Goal: Transaction & Acquisition: Purchase product/service

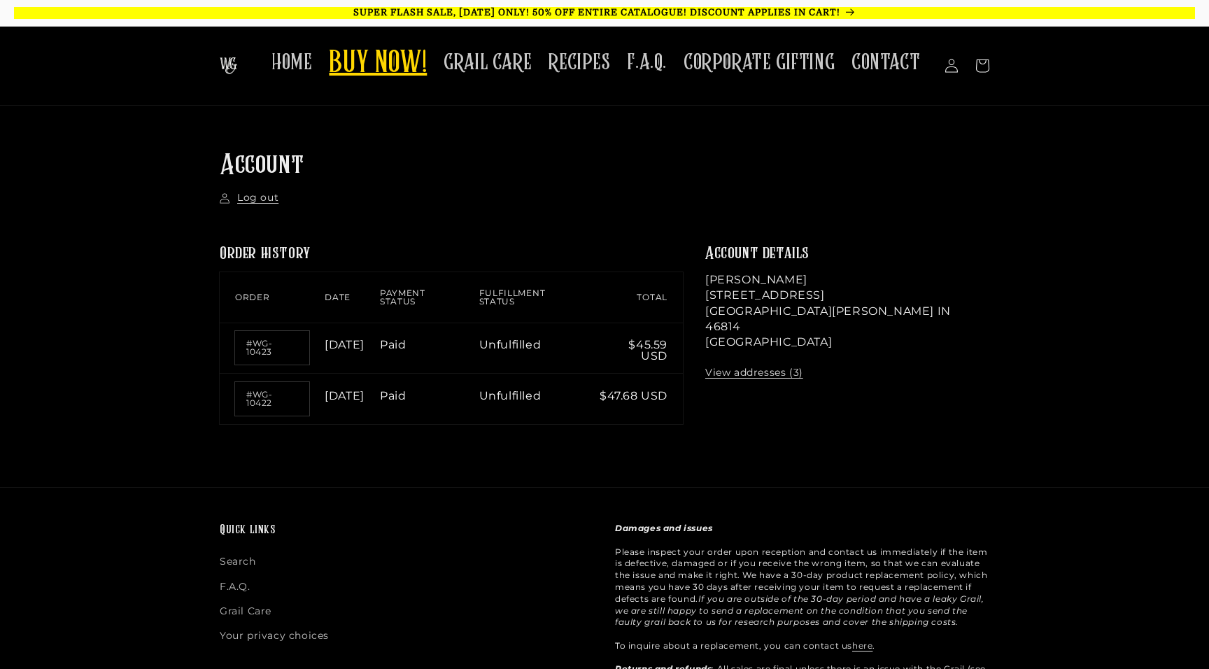
click at [386, 52] on span "BUY NOW!" at bounding box center [378, 64] width 98 height 38
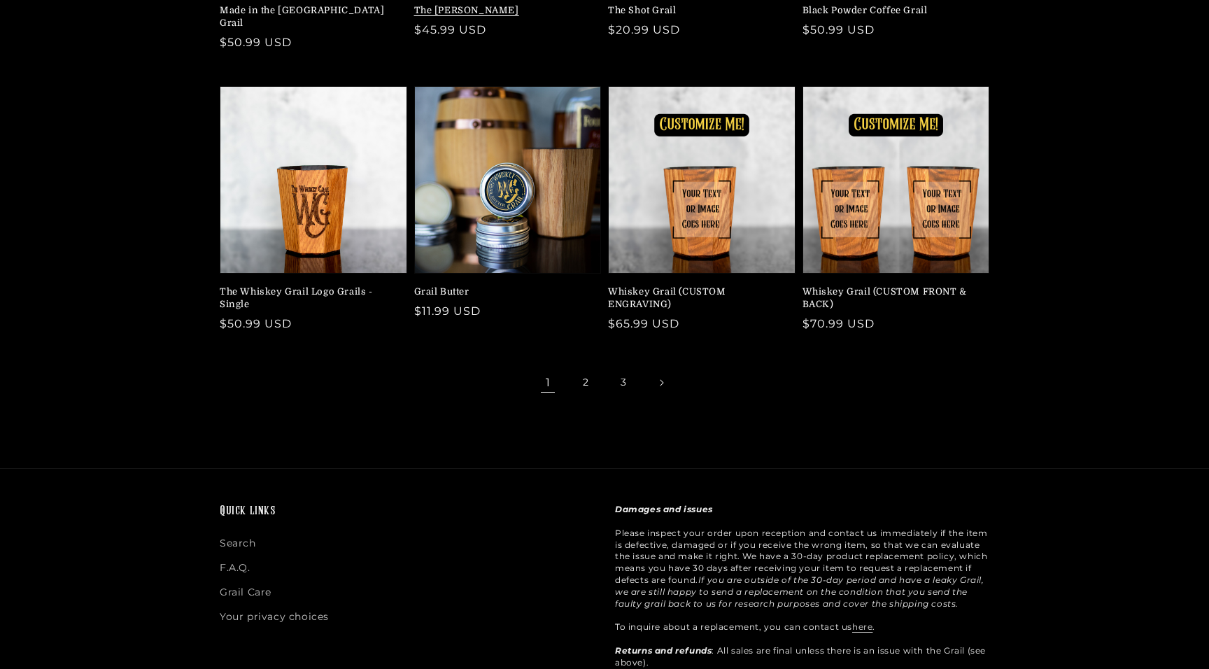
scroll to position [362, 0]
click at [586, 371] on link "2" at bounding box center [585, 382] width 31 height 31
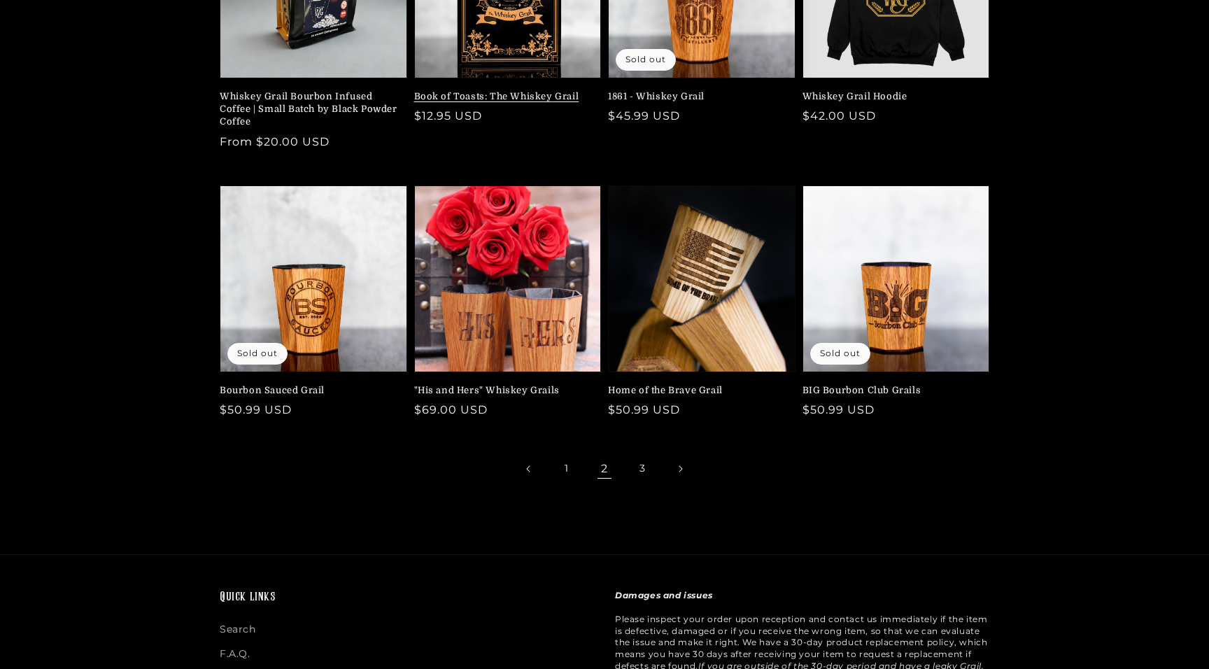
scroll to position [276, 0]
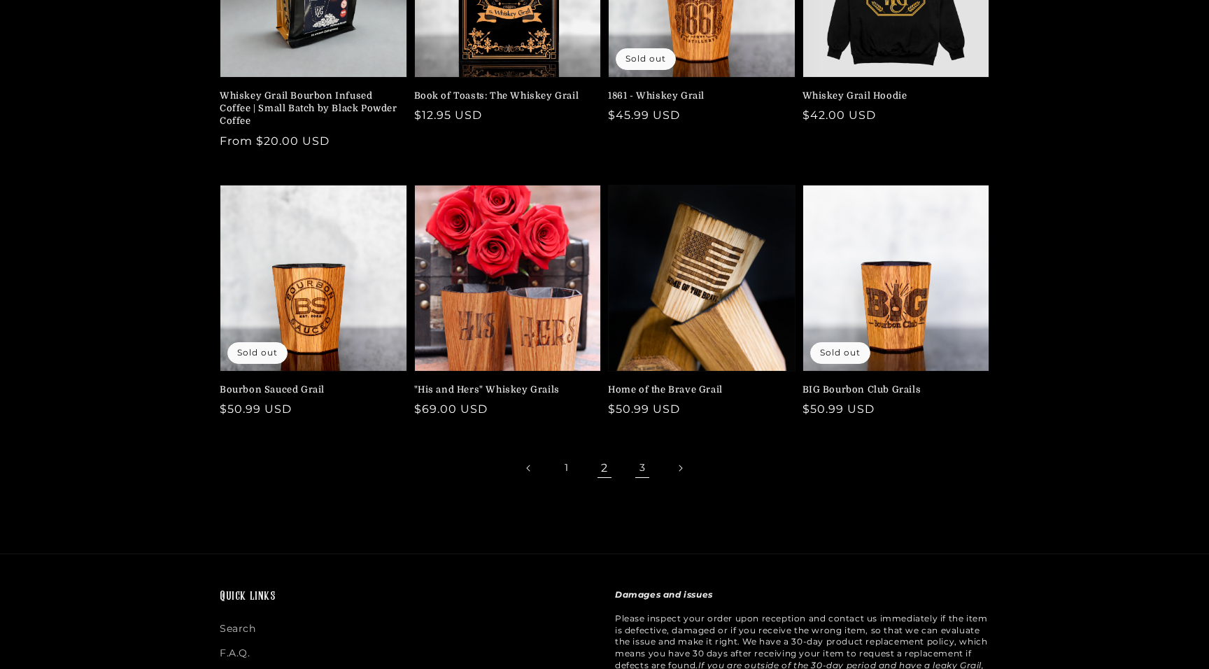
click at [646, 461] on link "3" at bounding box center [642, 468] width 31 height 31
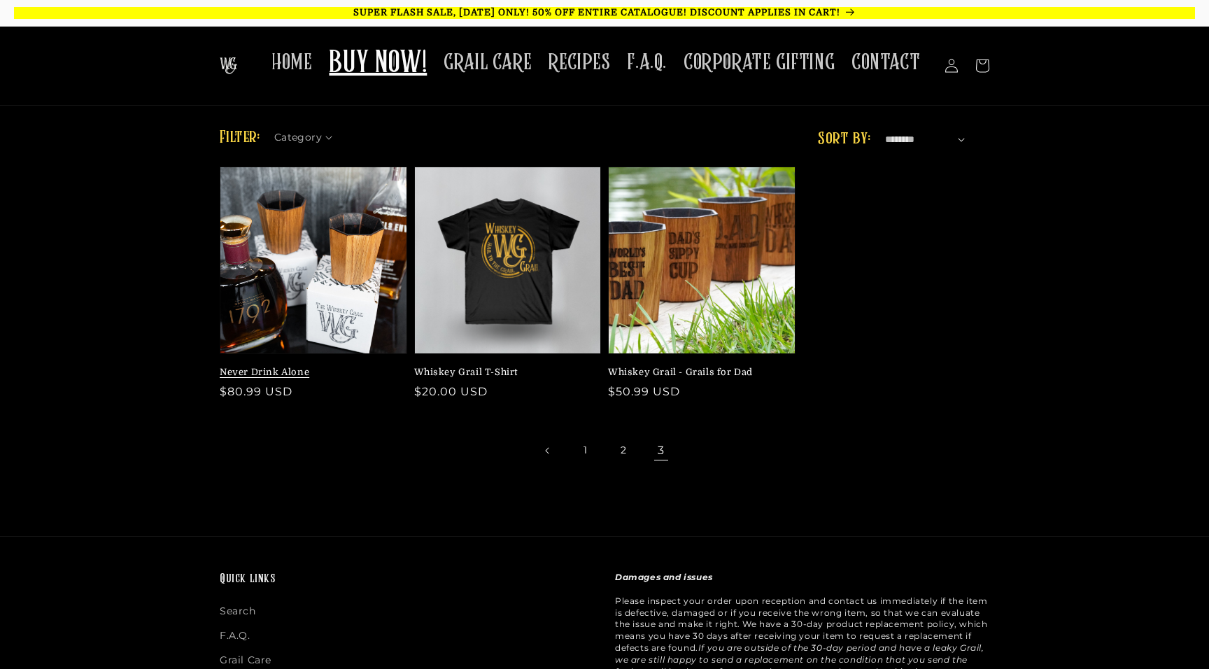
click at [346, 366] on link "Never Drink Alone" at bounding box center [309, 372] width 179 height 13
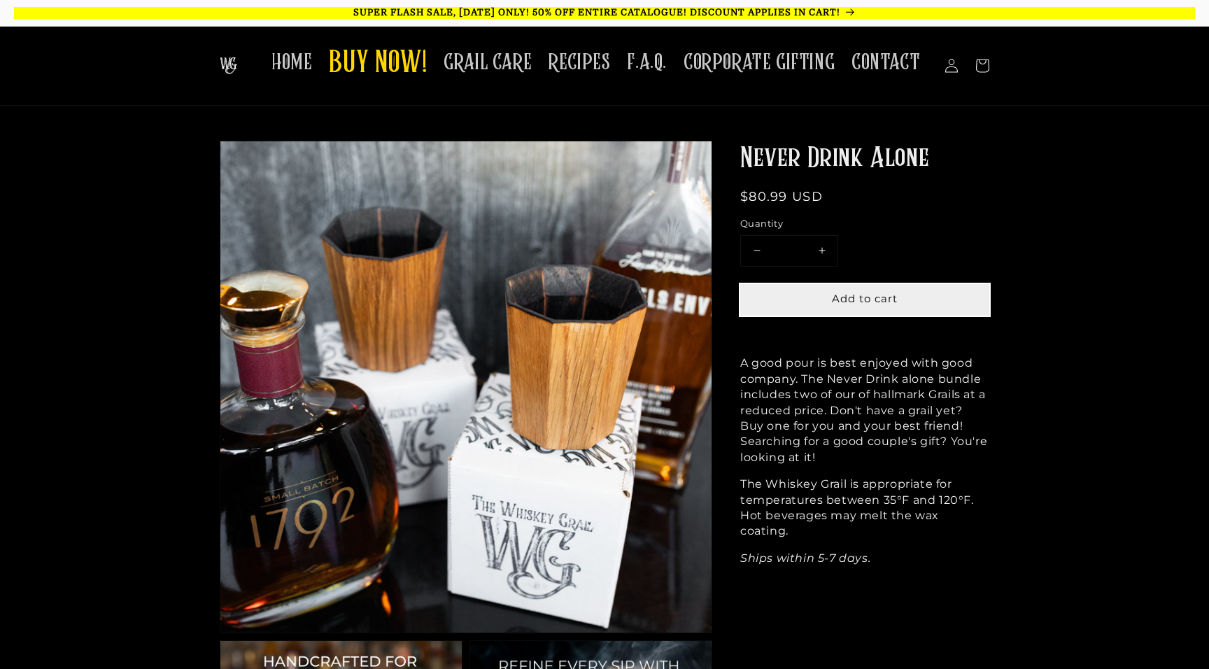
click at [861, 293] on span "Add to cart" at bounding box center [865, 298] width 66 height 13
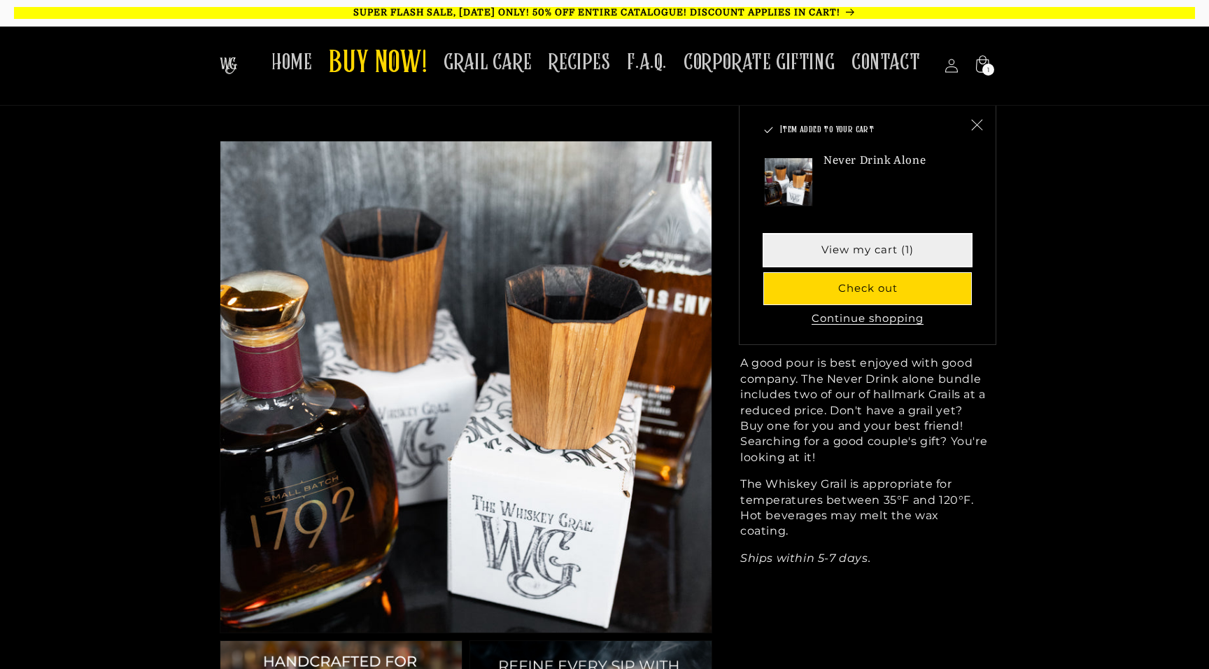
click at [868, 250] on link "View my cart (1)" at bounding box center [867, 249] width 207 height 31
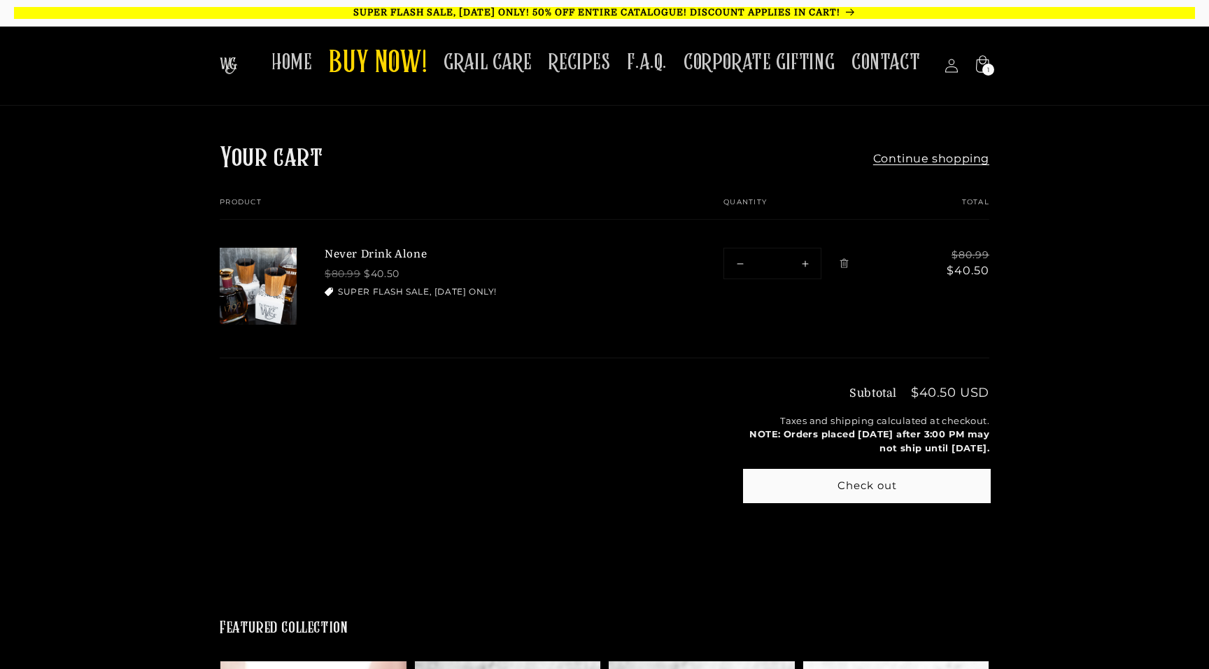
click at [893, 481] on button "Check out" at bounding box center [867, 485] width 245 height 31
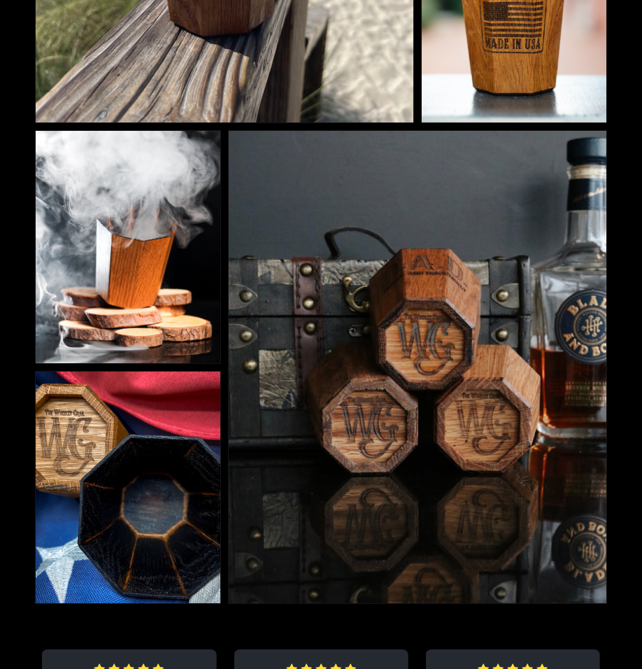
scroll to position [2238, 0]
